Goal: Find contact information

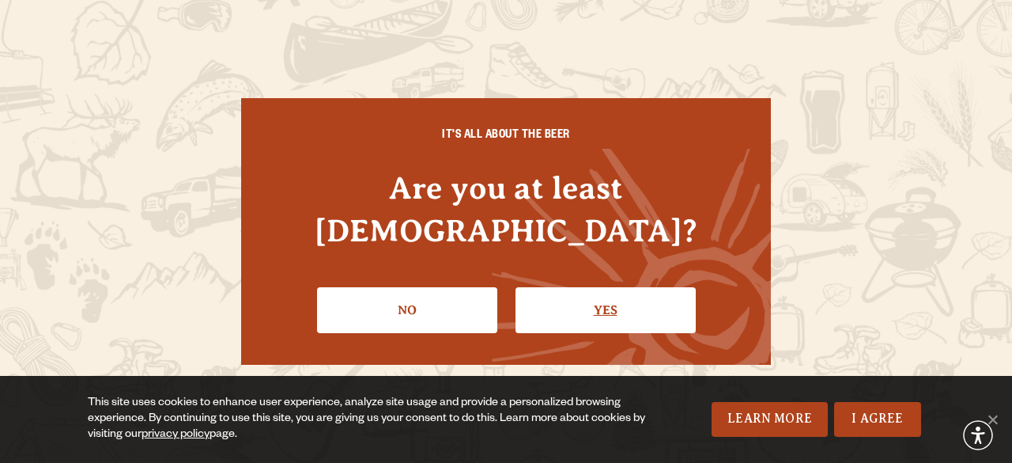
click at [625, 287] on link "Yes" at bounding box center [606, 310] width 180 height 46
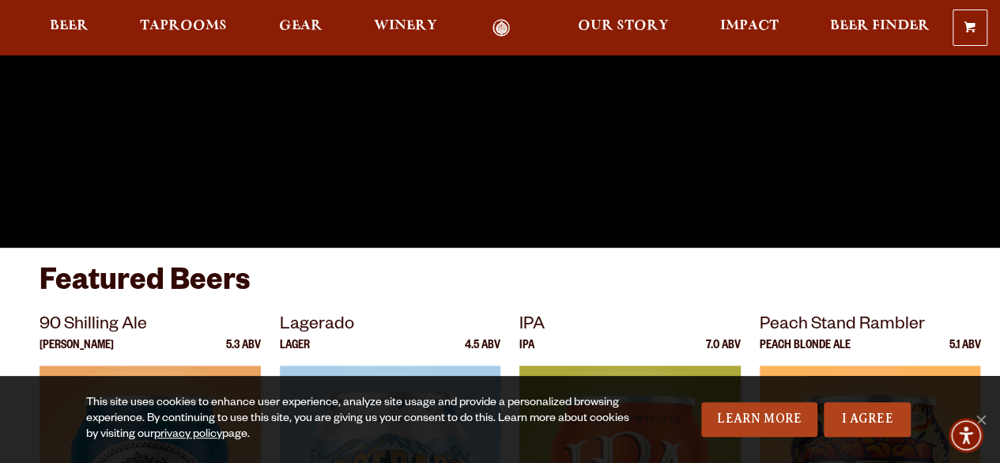
scroll to position [316, 0]
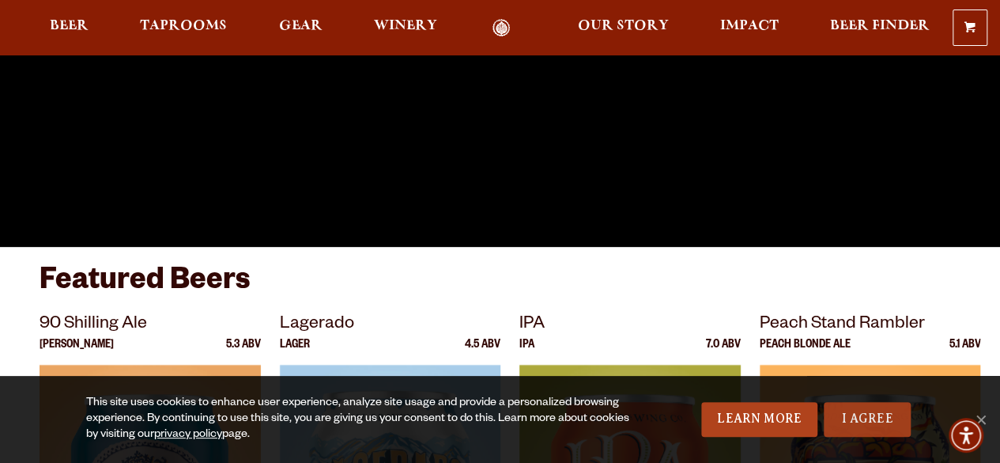
click at [863, 418] on link "I Agree" at bounding box center [867, 419] width 87 height 35
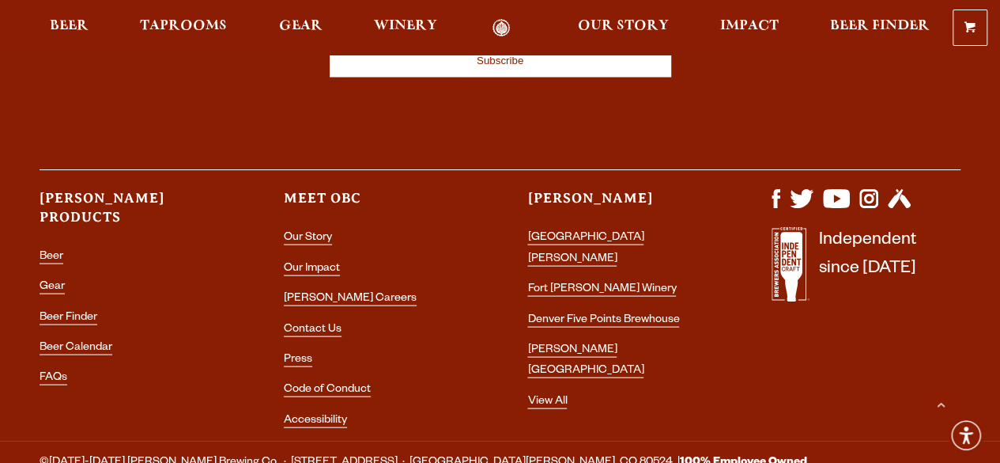
scroll to position [4499, 0]
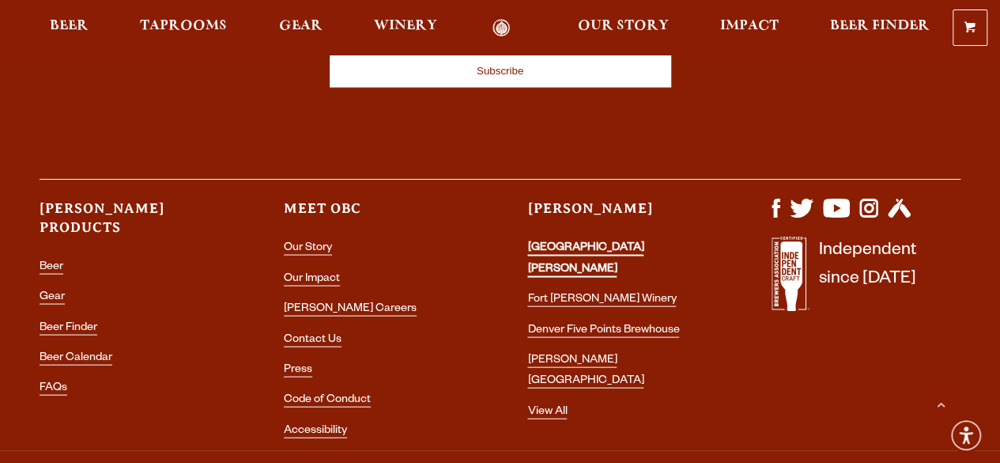
click at [583, 241] on link "[GEOGRAPHIC_DATA][PERSON_NAME]" at bounding box center [585, 258] width 116 height 35
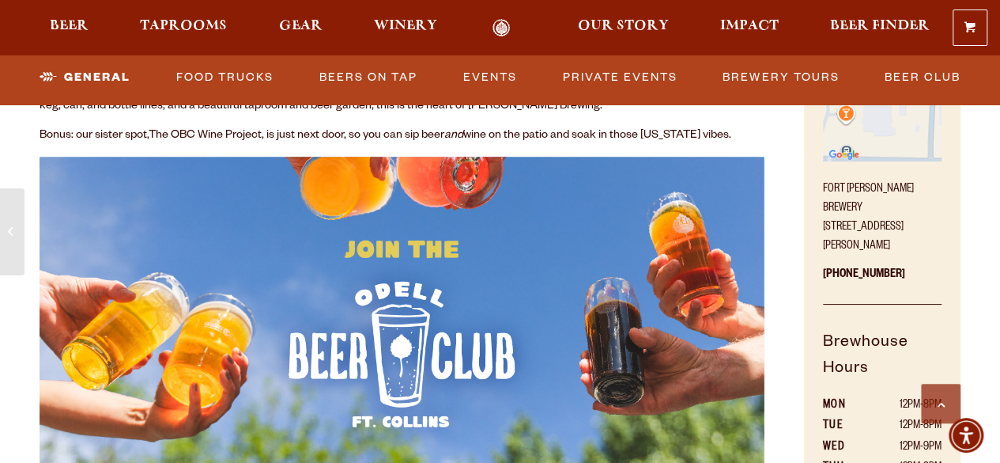
scroll to position [721, 0]
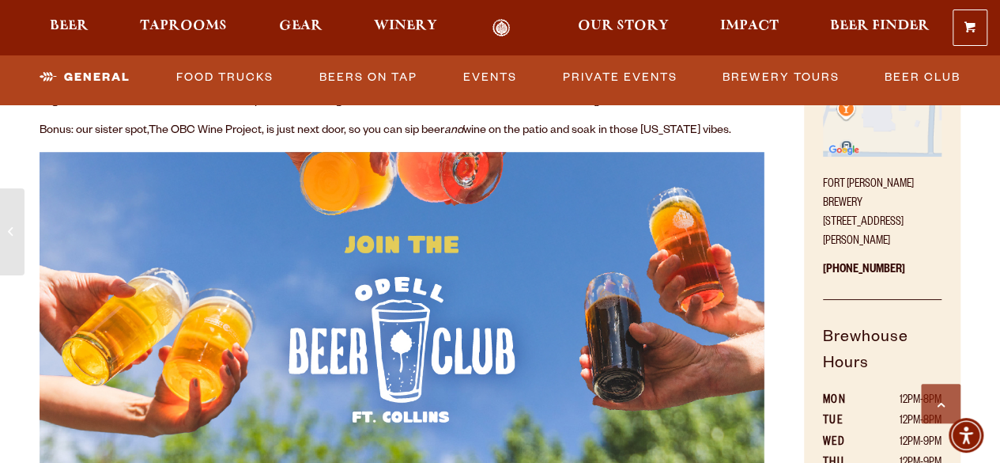
drag, startPoint x: 817, startPoint y: 202, endPoint x: 952, endPoint y: 217, distance: 136.1
click at [952, 217] on div "Come Visit! [GEOGRAPHIC_DATA][PERSON_NAME] [STREET_ADDRESS][PERSON_NAME] [PHONE…" at bounding box center [882, 282] width 157 height 579
copy p "[STREET_ADDRESS][PERSON_NAME]"
